Goal: Task Accomplishment & Management: Complete application form

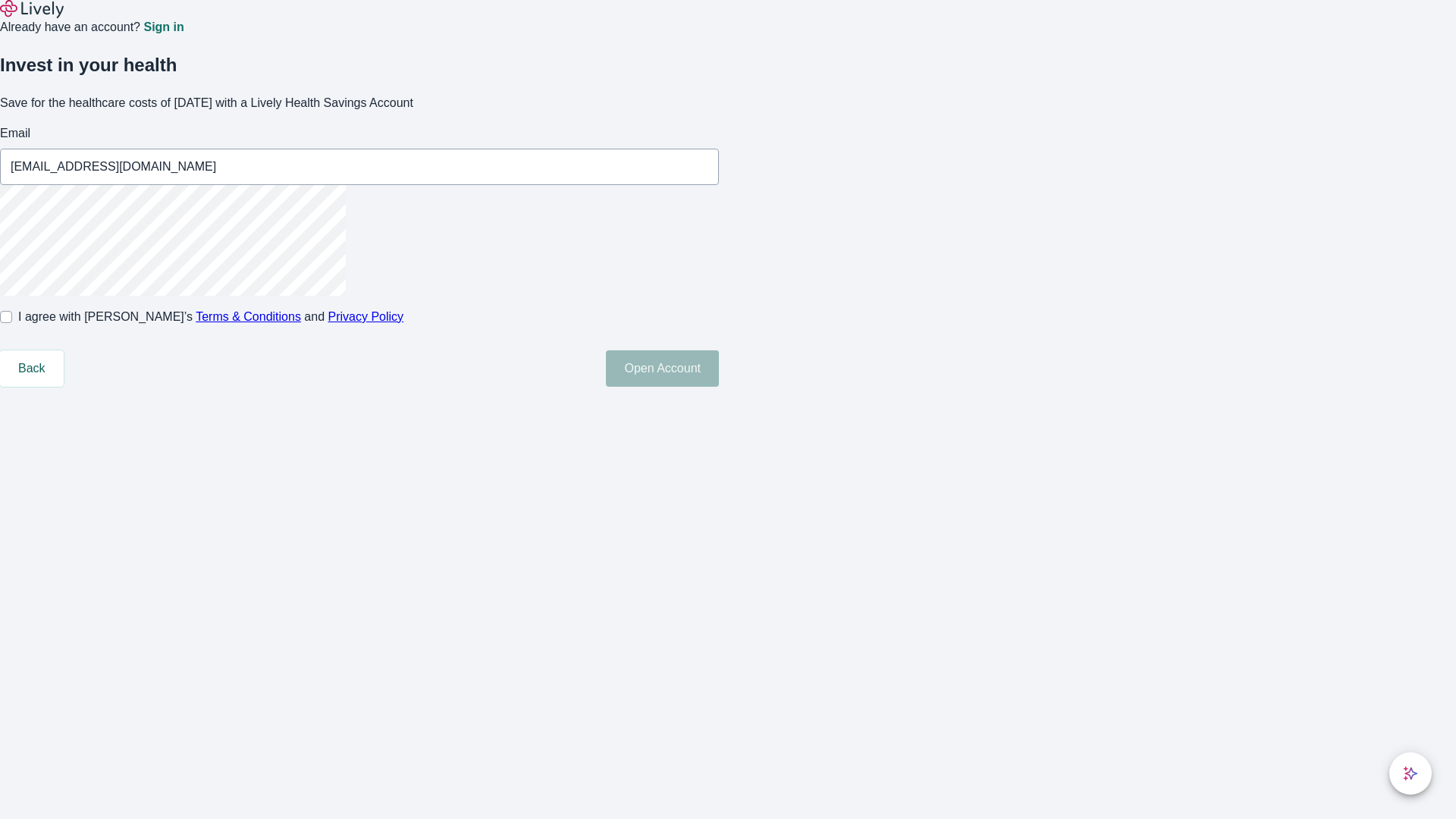
click at [12, 323] on input "I agree with Lively’s Terms & Conditions and Privacy Policy" at bounding box center [6, 317] width 12 height 12
checkbox input "true"
click at [719, 387] on button "Open Account" at bounding box center [662, 368] width 113 height 36
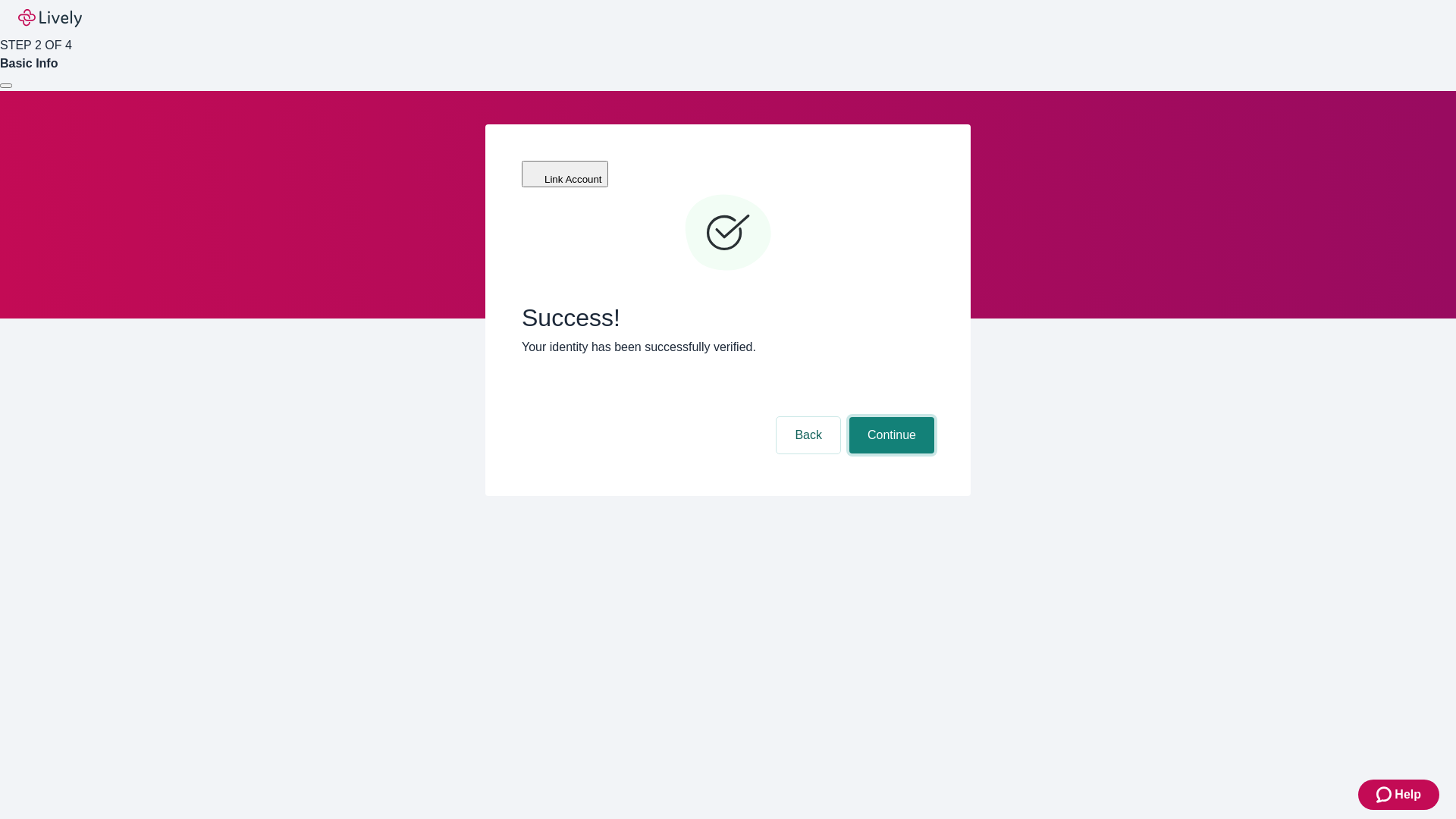
click at [889, 417] on button "Continue" at bounding box center [891, 435] width 85 height 36
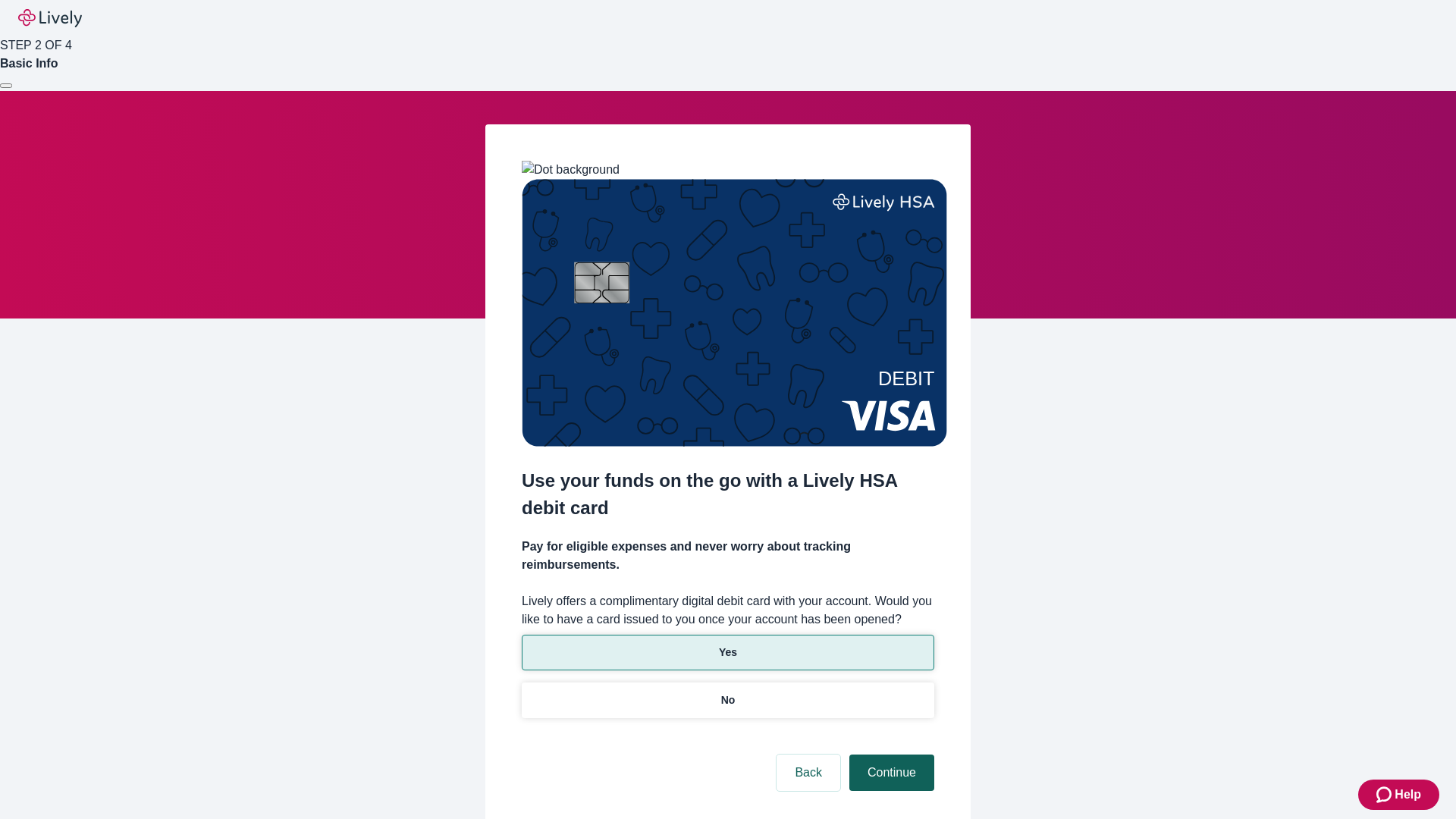
click at [727, 645] on p "Yes" at bounding box center [728, 652] width 19 height 16
click at [889, 755] on button "Continue" at bounding box center [891, 772] width 85 height 36
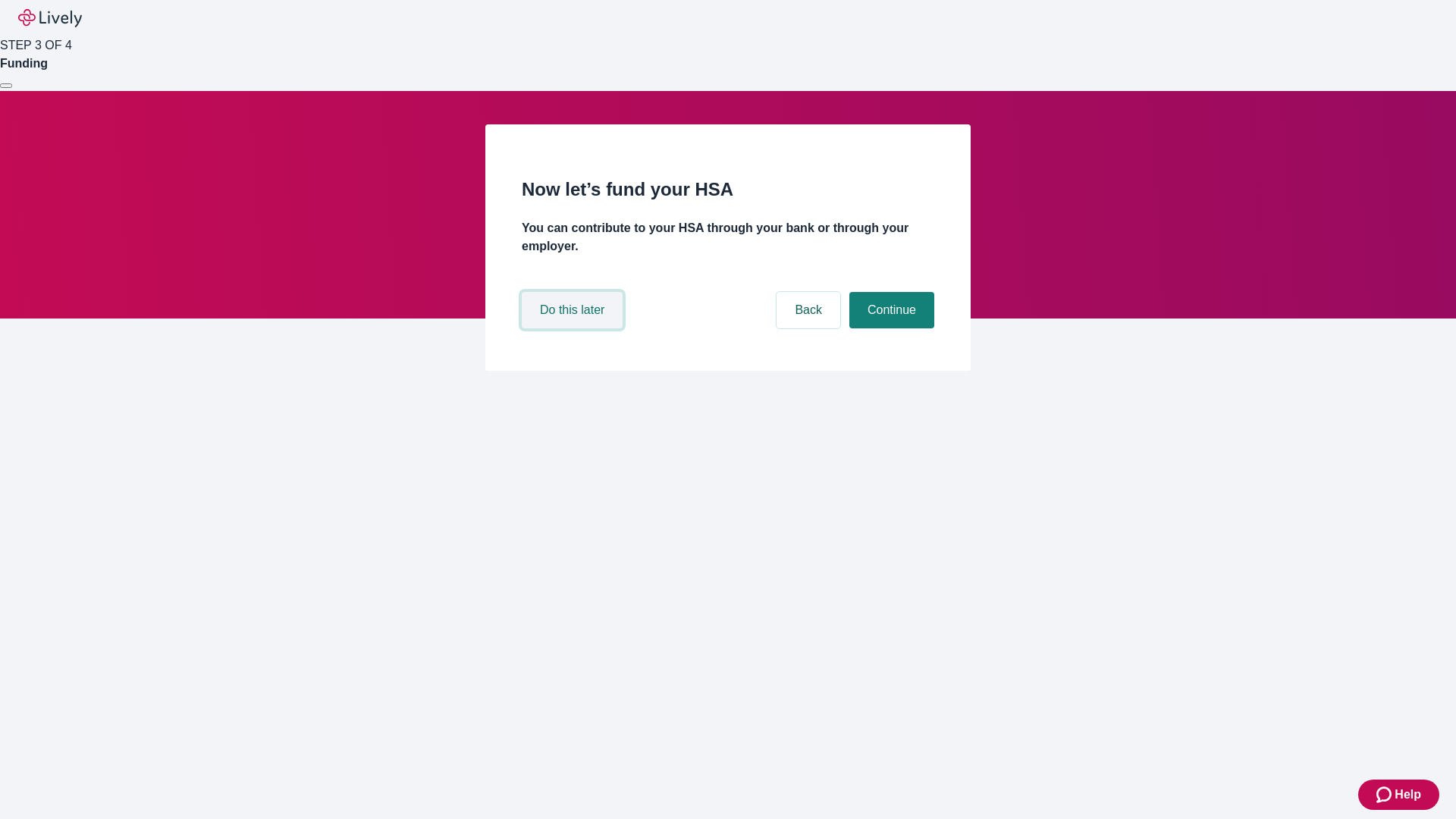
click at [574, 328] on button "Do this later" at bounding box center [572, 309] width 101 height 36
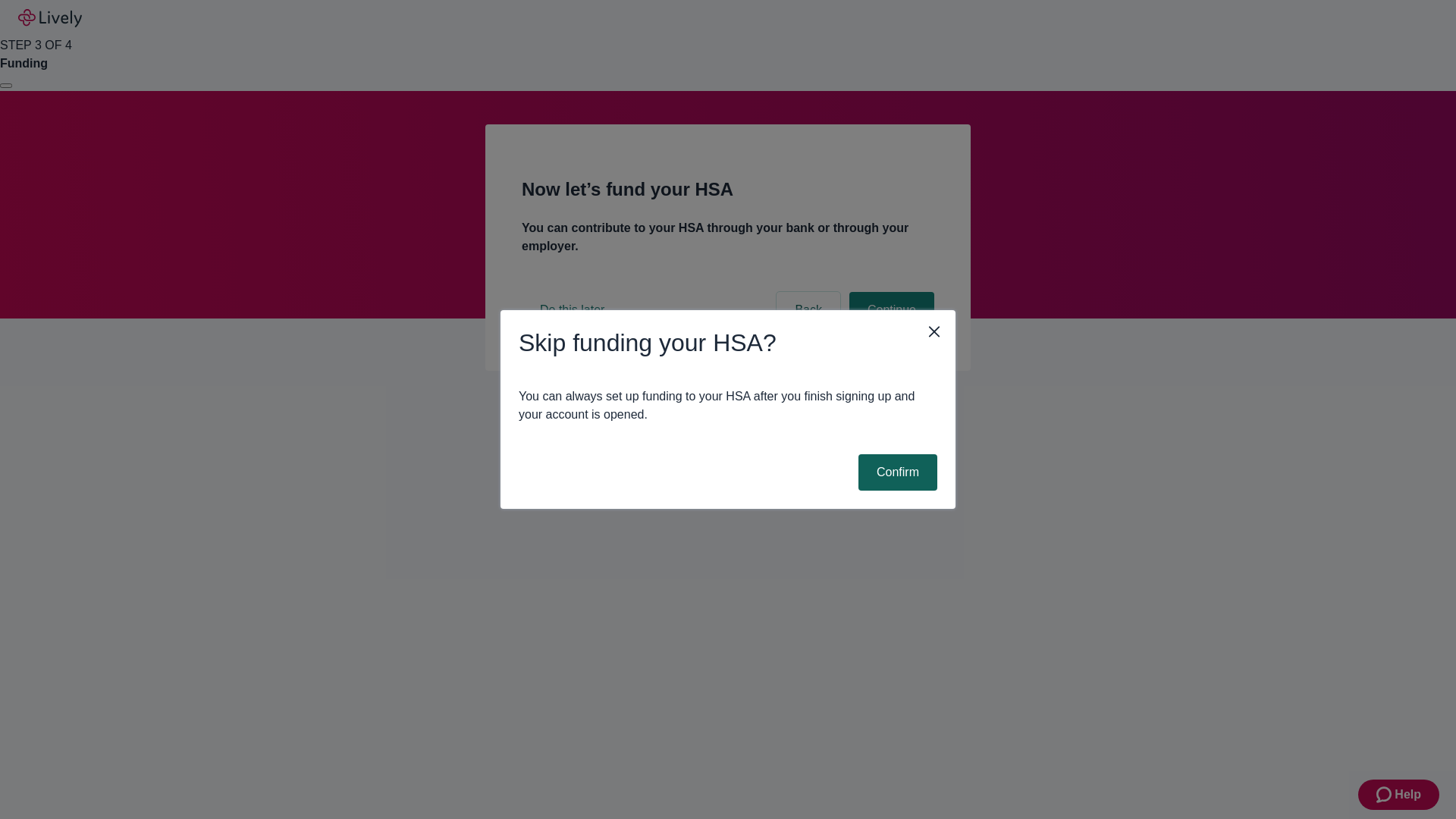
click at [896, 472] on button "Confirm" at bounding box center [898, 471] width 79 height 36
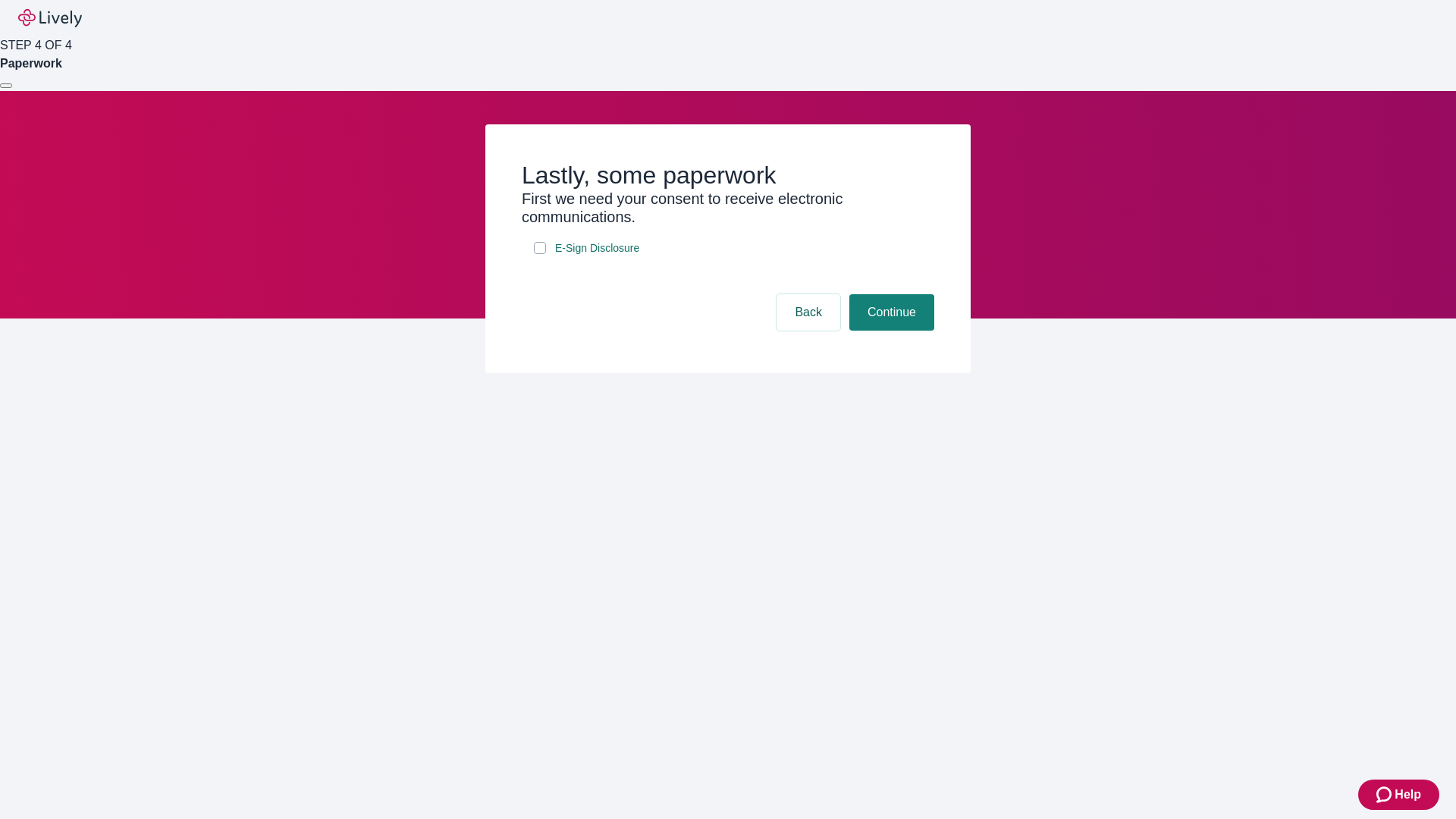
click at [540, 254] on input "E-Sign Disclosure" at bounding box center [540, 248] width 12 height 12
checkbox input "true"
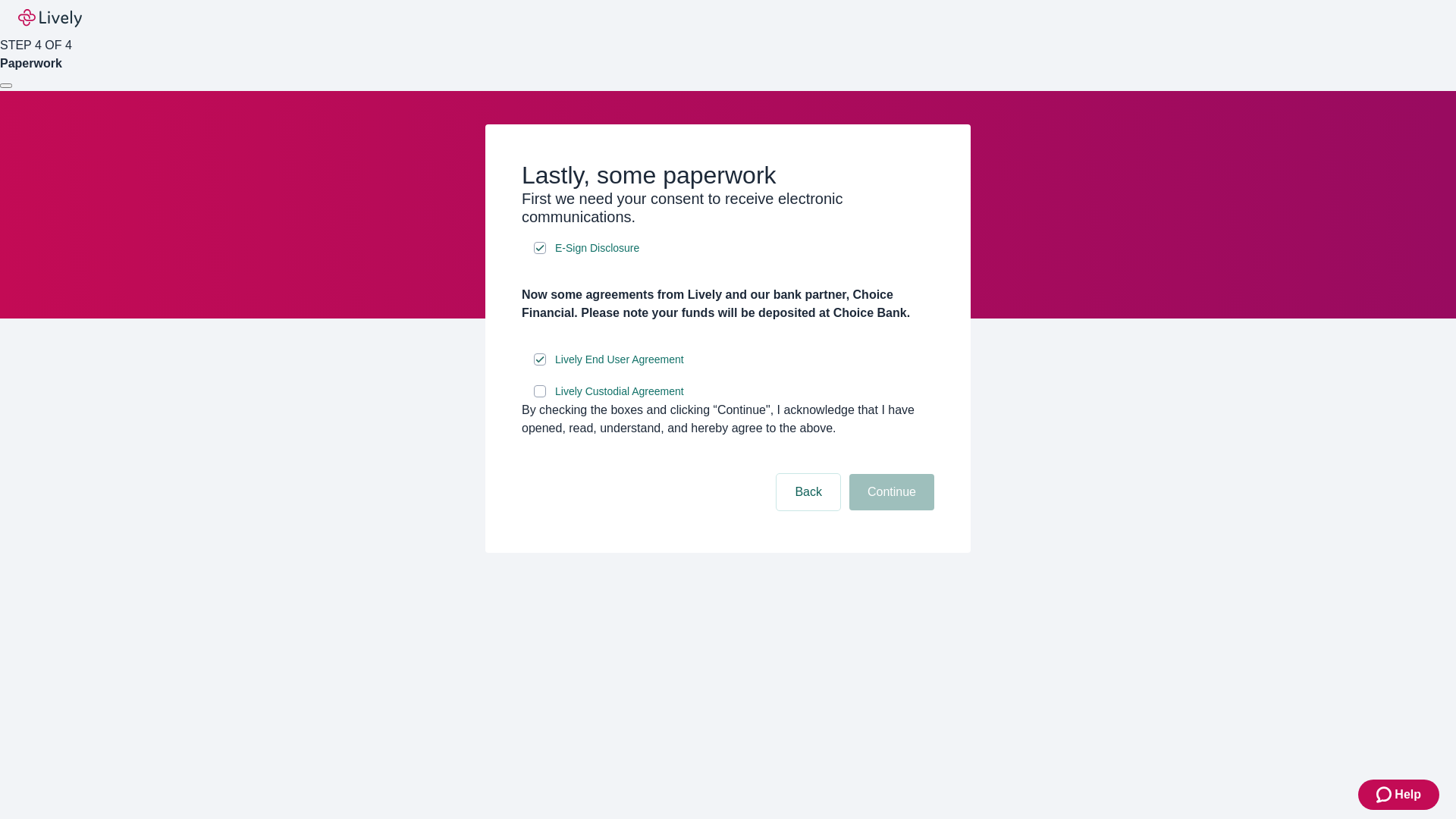
click at [540, 397] on input "Lively Custodial Agreement" at bounding box center [540, 390] width 12 height 12
checkbox input "true"
click at [889, 511] on button "Continue" at bounding box center [891, 492] width 85 height 36
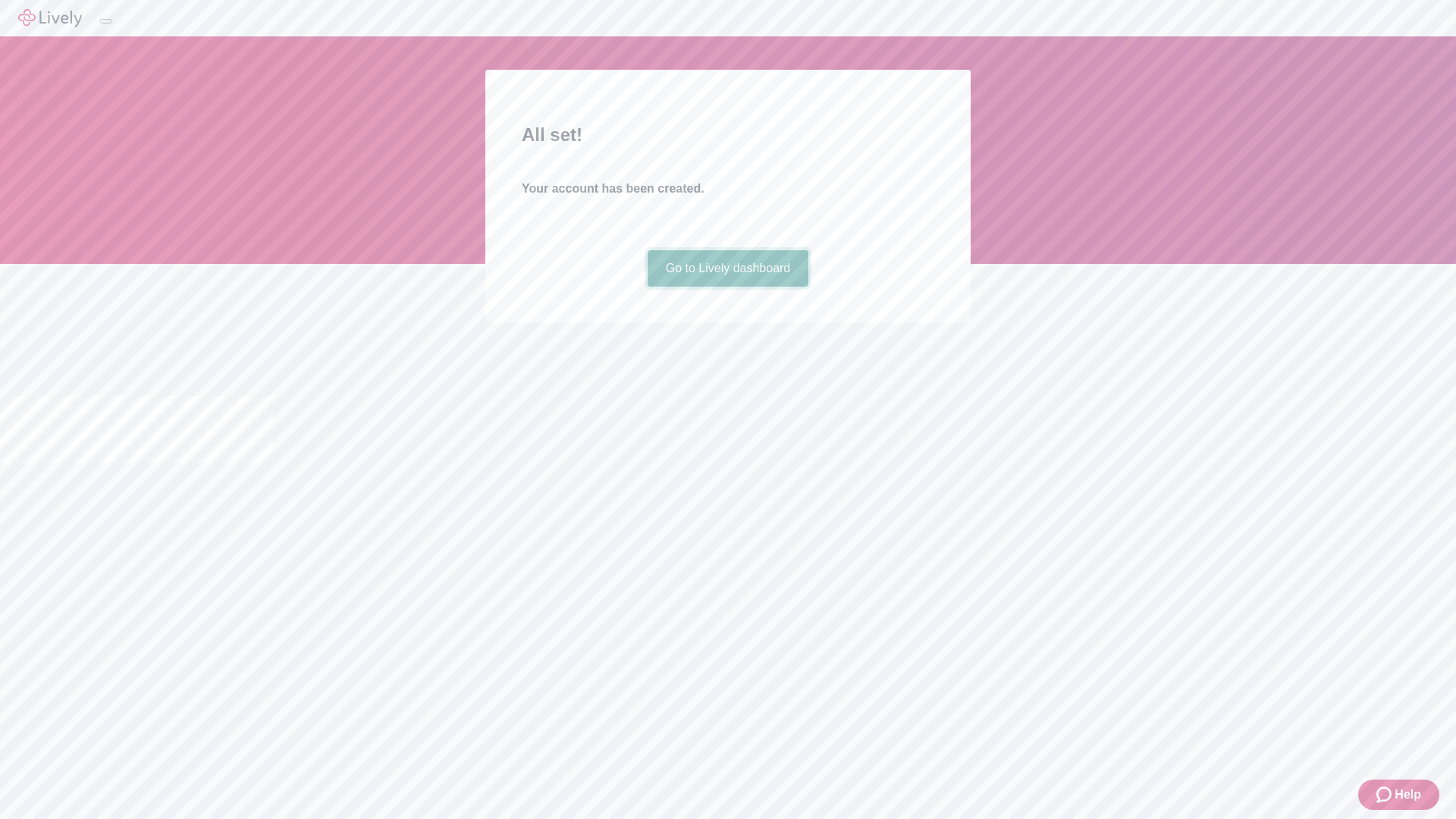
click at [727, 287] on link "Go to Lively dashboard" at bounding box center [728, 268] width 161 height 36
